Goal: Feedback & Contribution: Submit feedback/report problem

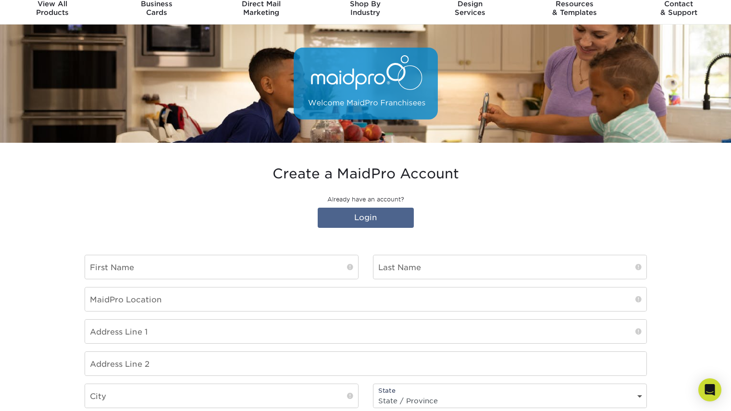
scroll to position [48, 0]
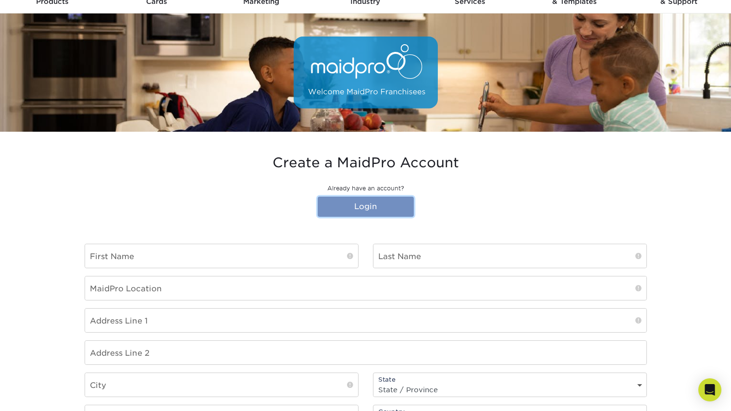
click at [364, 202] on link "Login" at bounding box center [366, 207] width 96 height 20
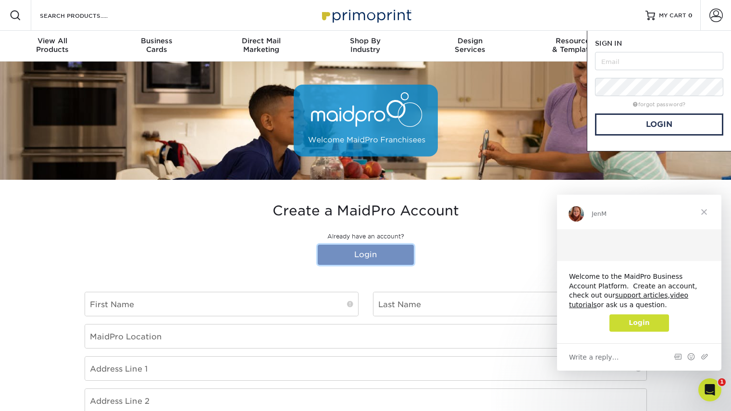
scroll to position [0, 0]
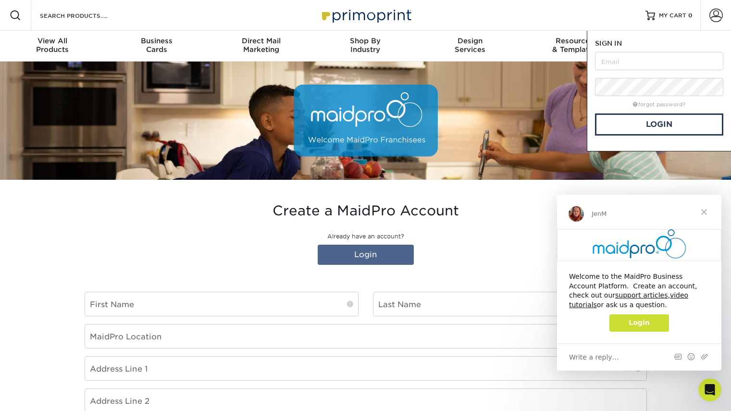
click at [708, 214] on span "Close" at bounding box center [704, 212] width 35 height 35
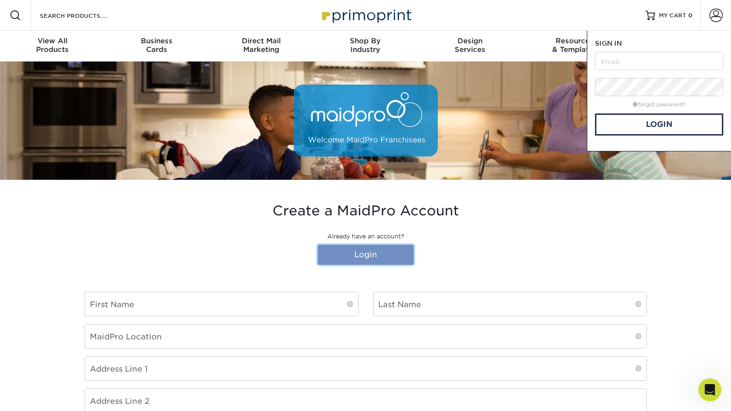
click at [383, 252] on link "Login" at bounding box center [366, 255] width 96 height 20
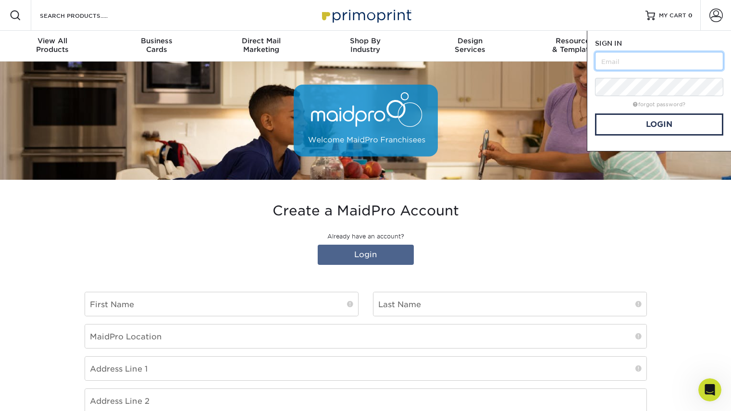
click at [612, 62] on input "text" at bounding box center [659, 61] width 128 height 18
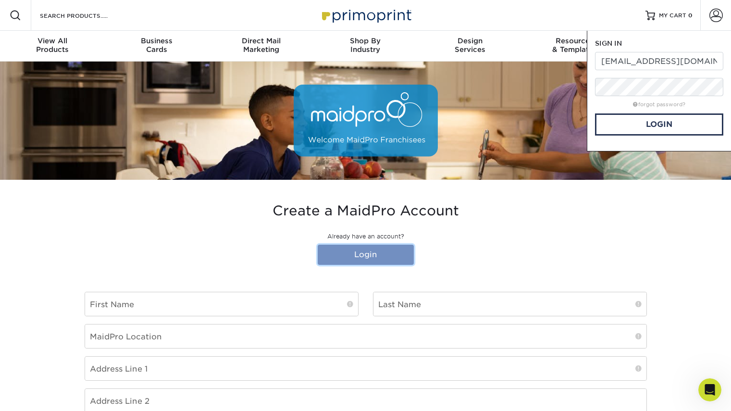
click at [386, 254] on link "Login" at bounding box center [366, 255] width 96 height 20
click at [623, 124] on link "Login" at bounding box center [659, 124] width 128 height 22
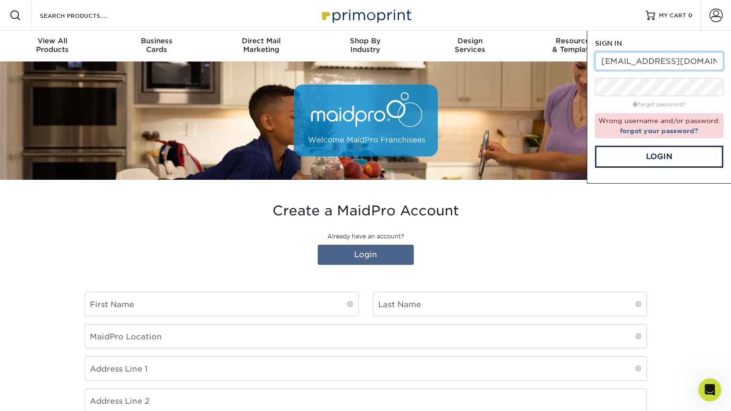
drag, startPoint x: 707, startPoint y: 58, endPoint x: 623, endPoint y: 57, distance: 83.2
click at [623, 57] on input "brichards@maidpro.com" at bounding box center [659, 61] width 128 height 18
type input "[EMAIL_ADDRESS][DOMAIN_NAME]"
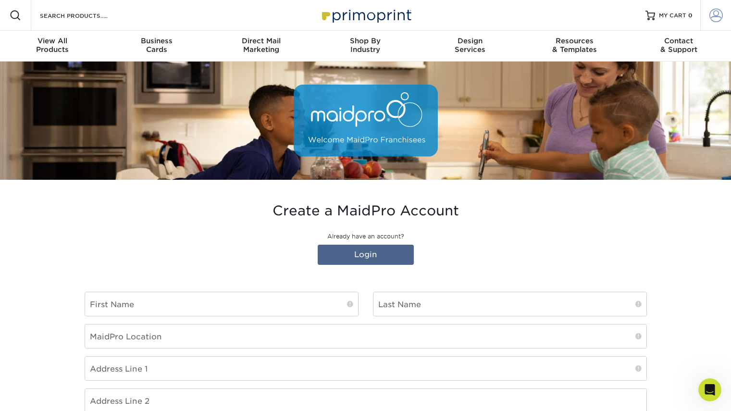
click at [716, 9] on span at bounding box center [716, 15] width 13 height 13
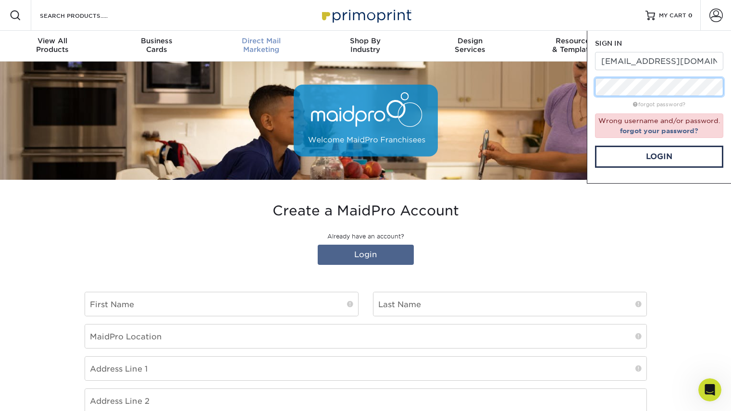
click at [289, 53] on nav "Resources Menu Search Products Account SIGN IN CREATE AN ACCOUNT maidpropurchas…" at bounding box center [365, 31] width 731 height 62
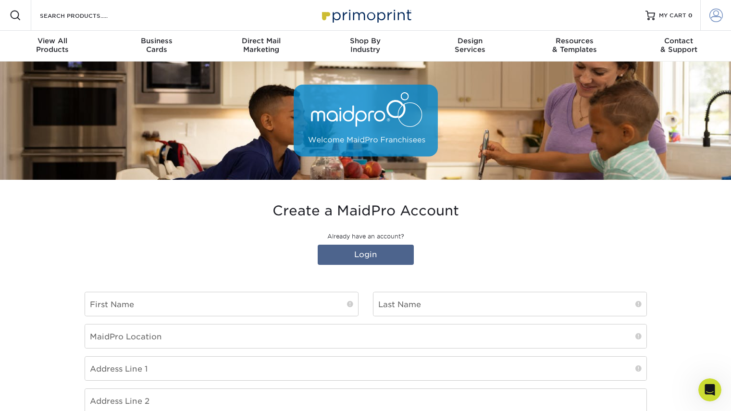
click at [717, 16] on span at bounding box center [716, 15] width 13 height 13
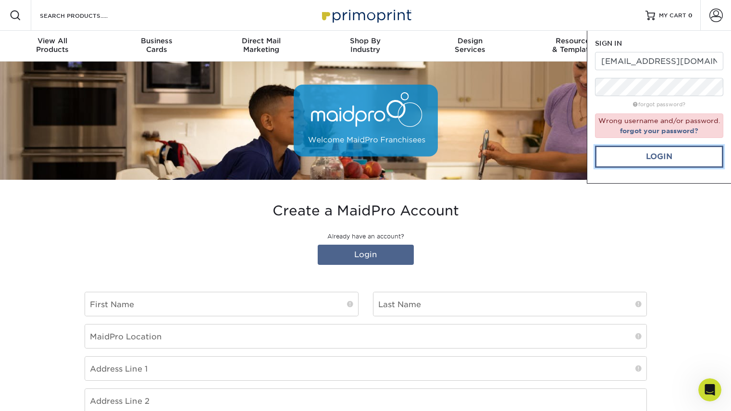
click at [660, 162] on link "Login" at bounding box center [659, 157] width 128 height 22
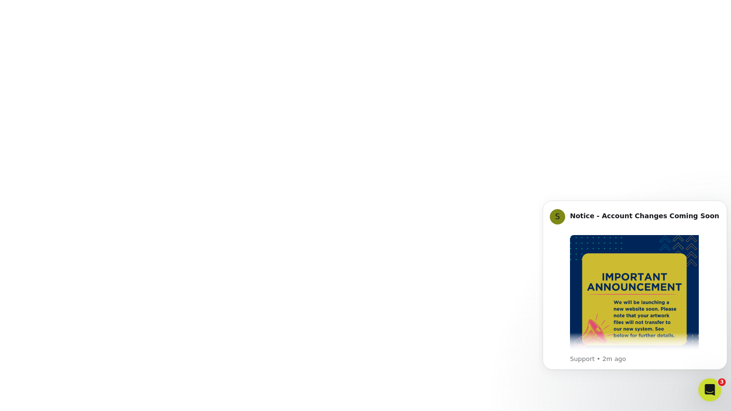
scroll to position [228, 0]
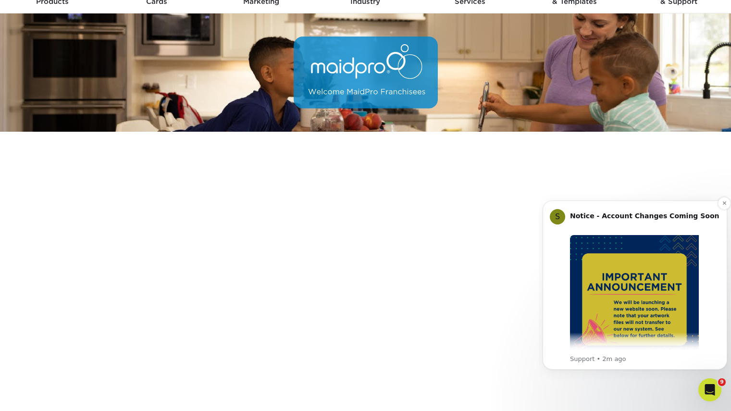
click at [552, 283] on div "S Notice - Account Changes Coming Soon ​ Past Order Files Will Not Transfer: Wh…" at bounding box center [635, 285] width 170 height 157
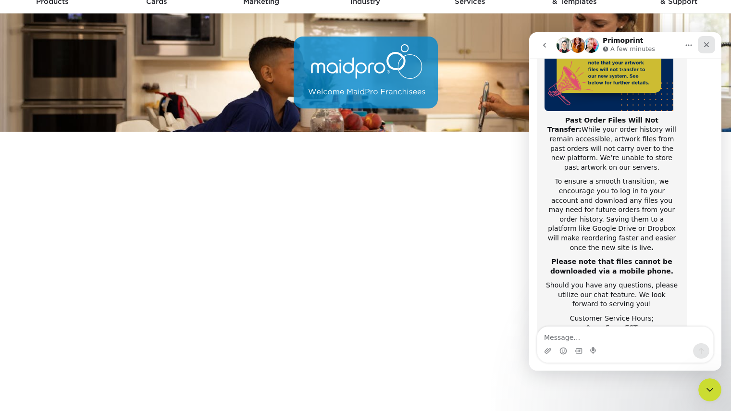
scroll to position [152, 0]
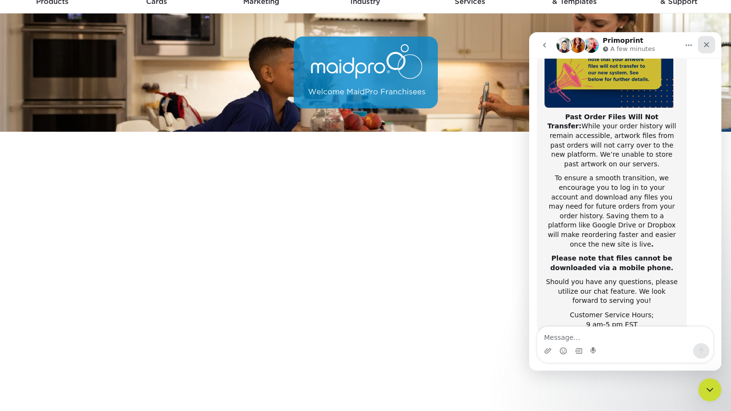
click at [710, 45] on div "Close" at bounding box center [706, 44] width 17 height 17
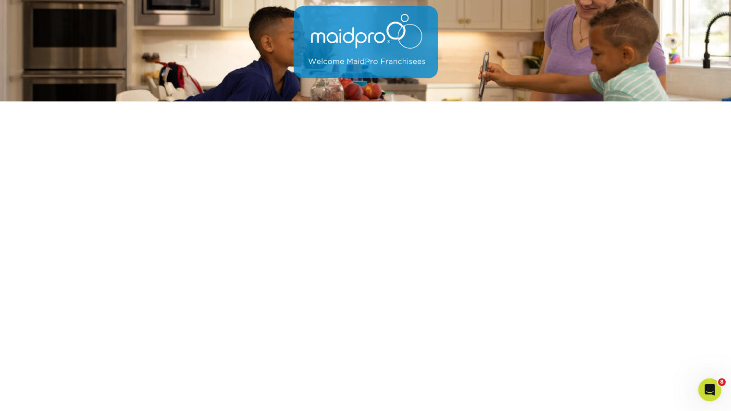
scroll to position [48, 0]
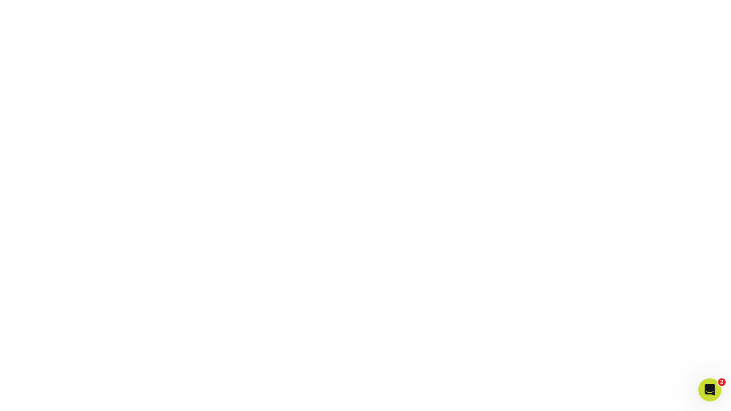
scroll to position [228, 0]
click at [706, 389] on icon "Open Intercom Messenger" at bounding box center [709, 389] width 16 height 16
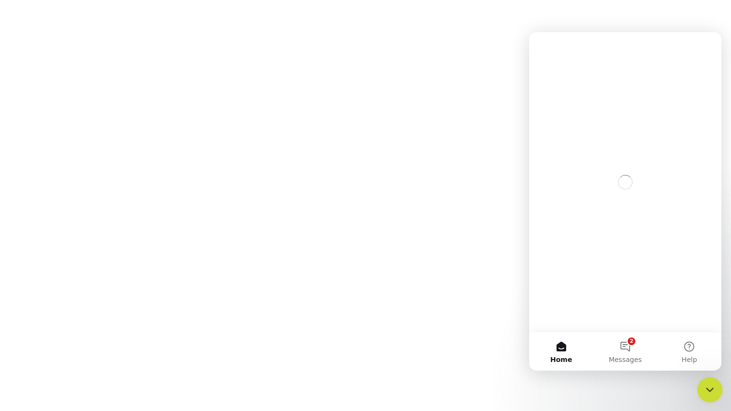
scroll to position [0, 0]
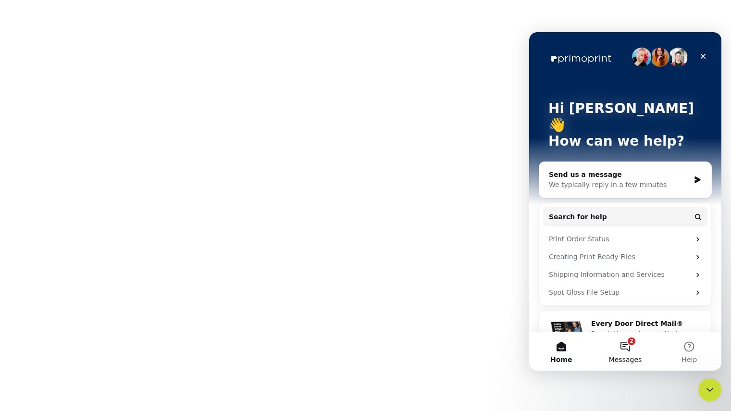
click at [620, 349] on button "2 Messages" at bounding box center [625, 351] width 64 height 38
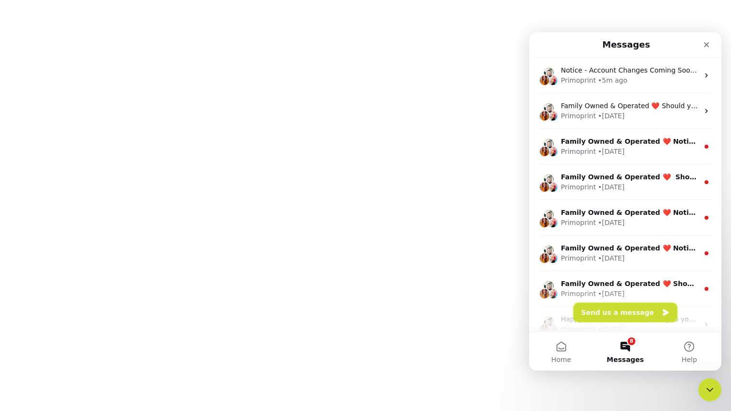
click at [617, 316] on button "Send us a message" at bounding box center [625, 312] width 104 height 19
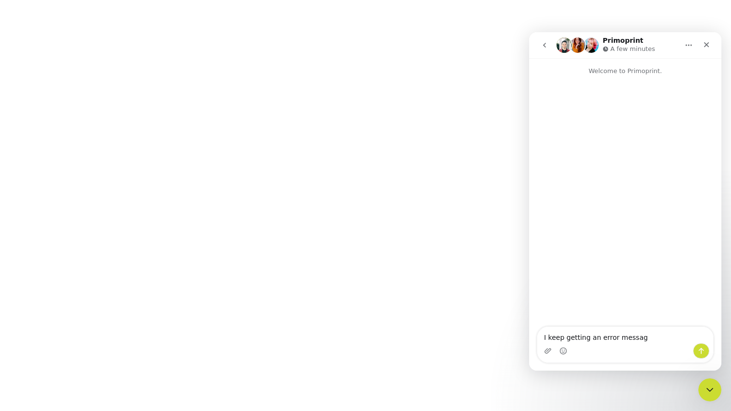
type textarea "I keep getting an error message"
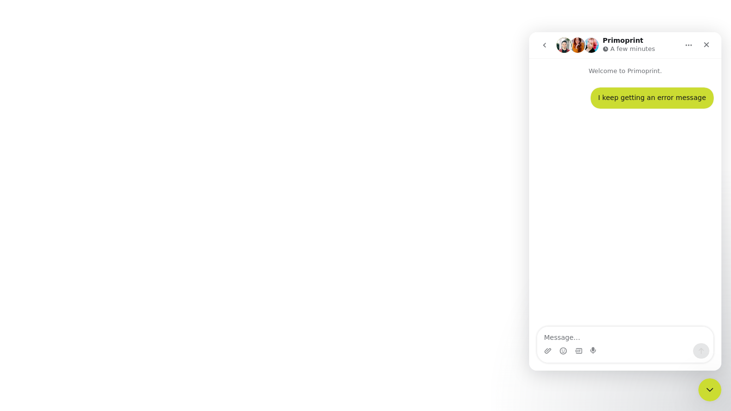
type textarea "r"
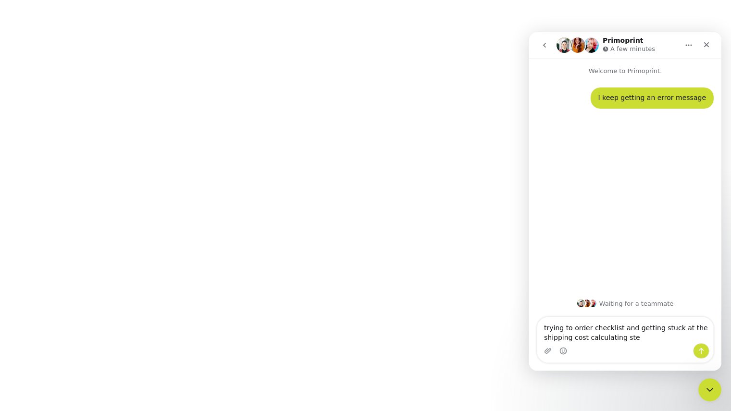
type textarea "trying to order checklist and getting stuck at the shipping cost calculating st…"
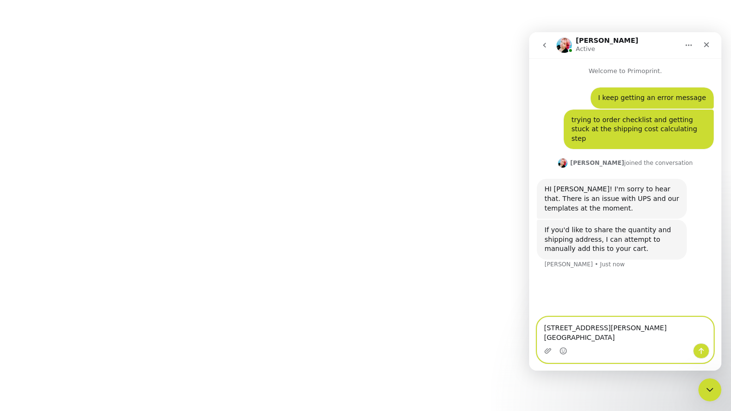
type textarea "4902 East Mcdowell Rd. Suite 101 Phoenix AZ 85008"
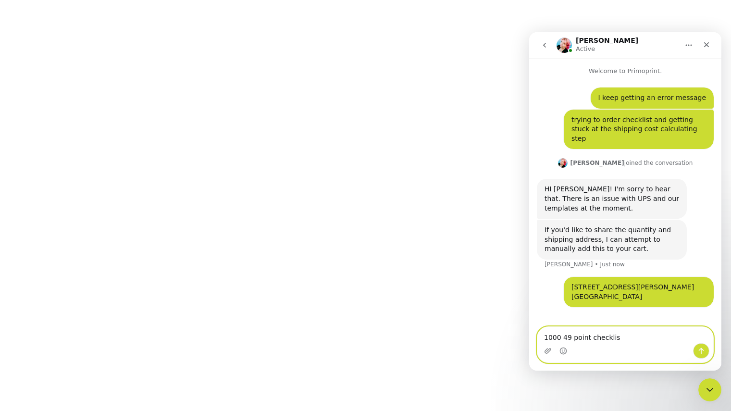
type textarea "1000 49 point checklist"
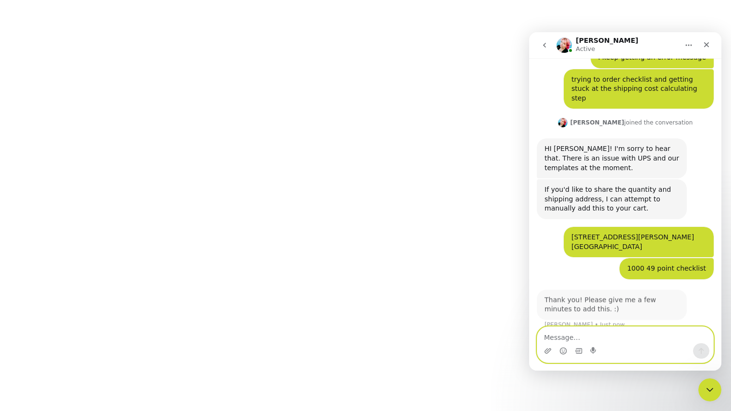
scroll to position [41, 0]
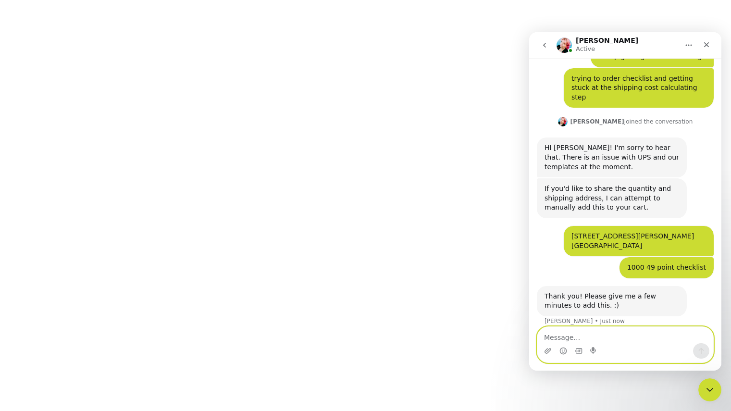
type textarea "n"
type textarea "thank"
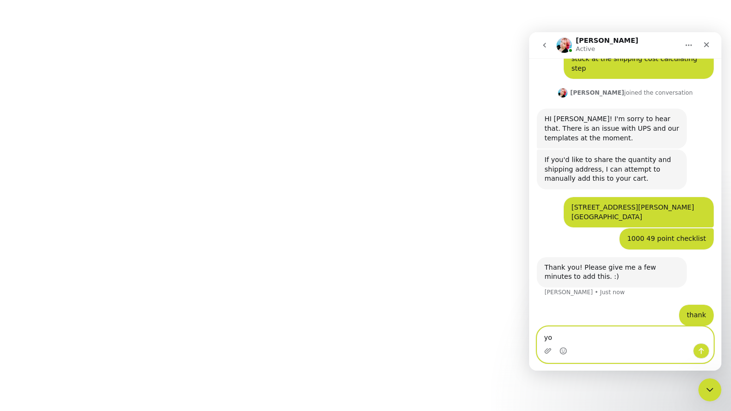
type textarea "you"
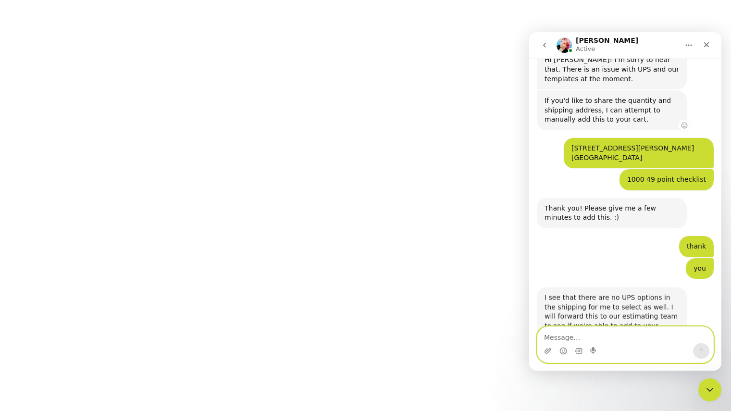
scroll to position [187, 0]
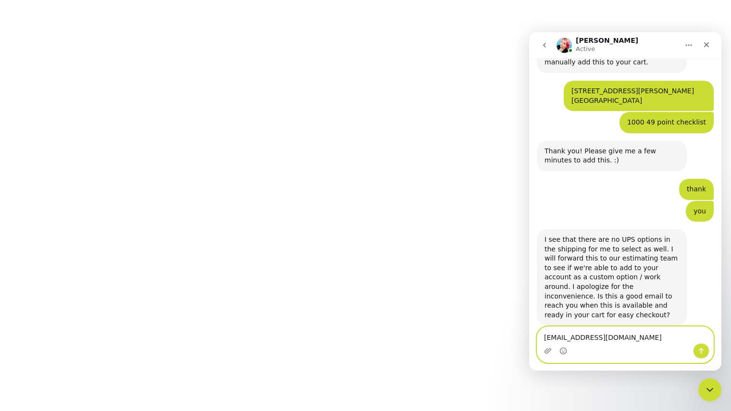
type textarea "brichards@maidpro.com"
click at [703, 351] on icon "Send a message…" at bounding box center [701, 351] width 8 height 8
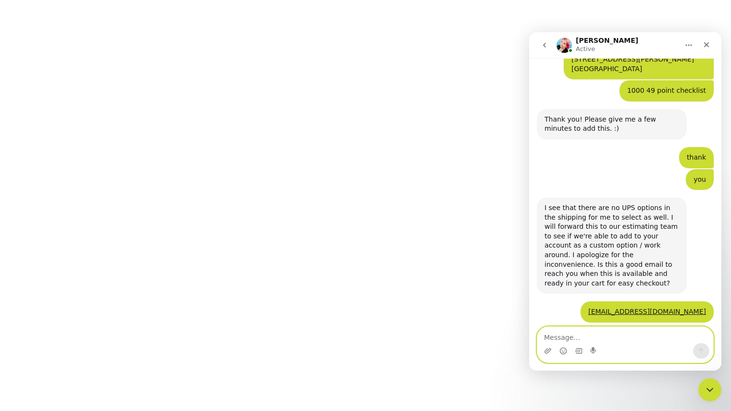
scroll to position [253, 0]
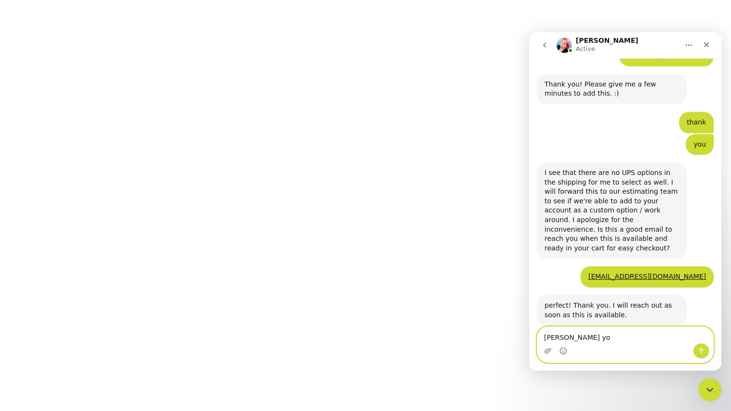
type textarea "thanki you"
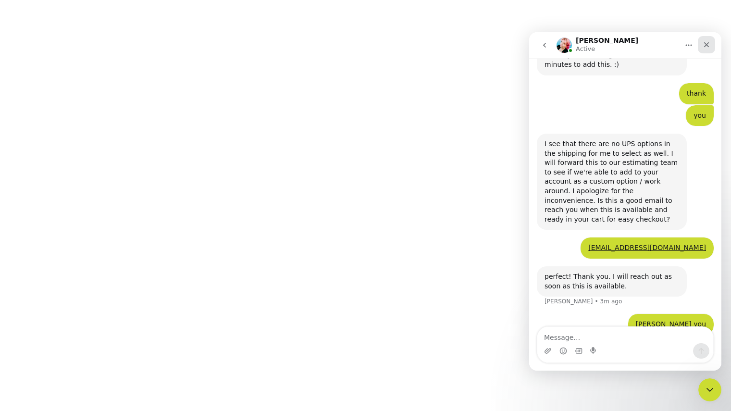
click at [707, 44] on icon "Close" at bounding box center [706, 44] width 5 height 5
